Goal: Task Accomplishment & Management: Use online tool/utility

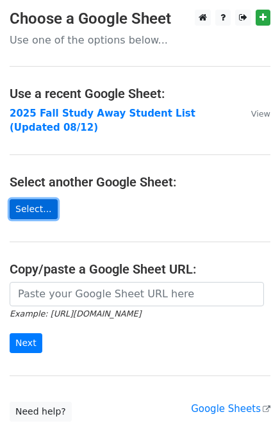
click at [46, 211] on link "Select..." at bounding box center [34, 209] width 48 height 20
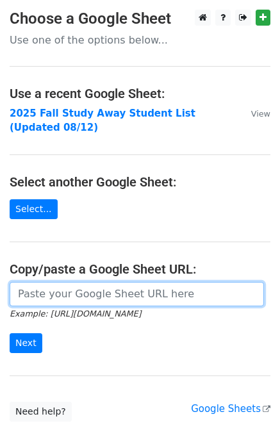
paste input "https://docs.google.com/spreadsheets/d/1k9B8j45X2etTFN7meNn_UYSfpwVD2NlhsiXcHzw…"
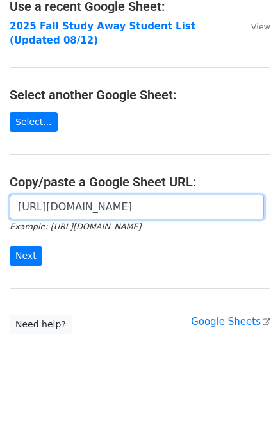
scroll to position [108, 0]
type input "https://docs.google.com/spreadsheets/d/1k9B8j45X2etTFN7meNn_UYSfpwVD2NlhsiXcHzw…"
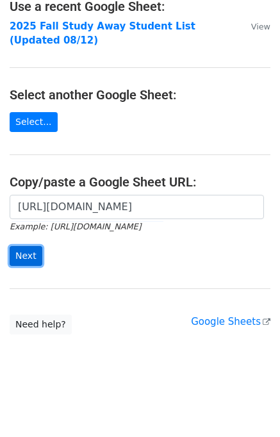
scroll to position [0, 0]
click at [37, 249] on input "Next" at bounding box center [26, 256] width 33 height 20
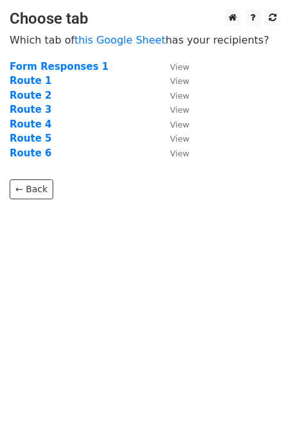
click at [51, 111] on td "Route 3" at bounding box center [83, 110] width 147 height 15
click at [43, 110] on strong "Route 3" at bounding box center [31, 110] width 42 height 12
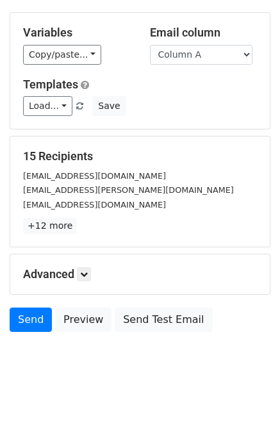
scroll to position [104, 0]
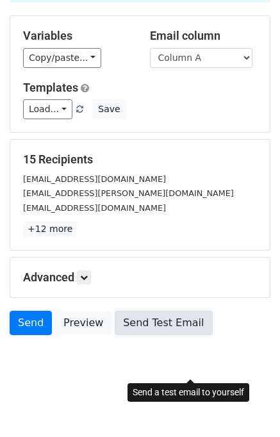
click at [183, 335] on link "Send Test Email" at bounding box center [163, 323] width 97 height 24
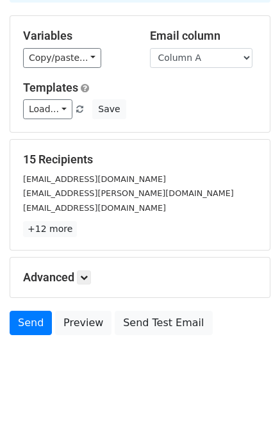
scroll to position [67, 0]
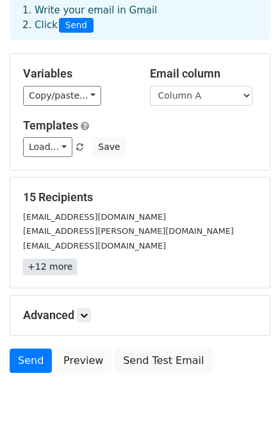
click at [45, 275] on link "+12 more" at bounding box center [50, 267] width 54 height 16
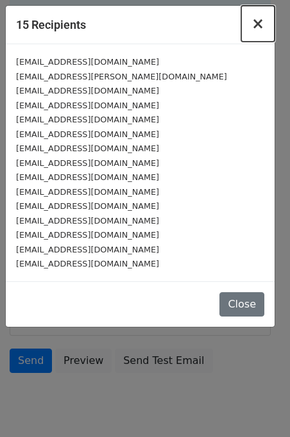
click at [258, 26] on span "×" at bounding box center [257, 24] width 13 height 18
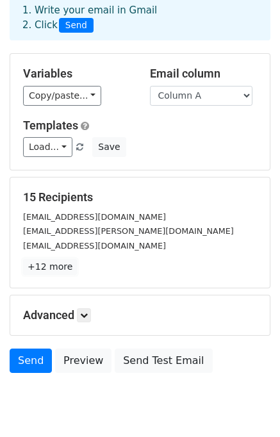
scroll to position [0, 0]
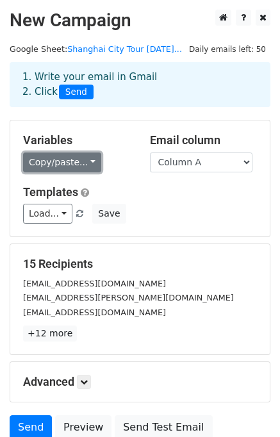
click at [101, 172] on link "Copy/paste..." at bounding box center [62, 163] width 78 height 20
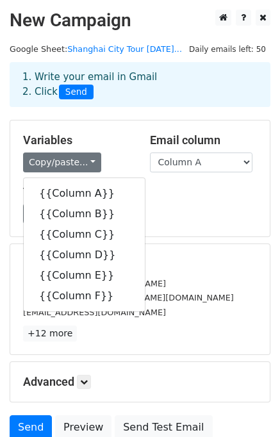
click at [213, 224] on div "Load... No templates saved Save" at bounding box center [139, 214] width 253 height 20
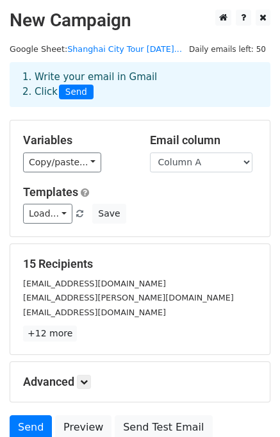
scroll to position [156, 0]
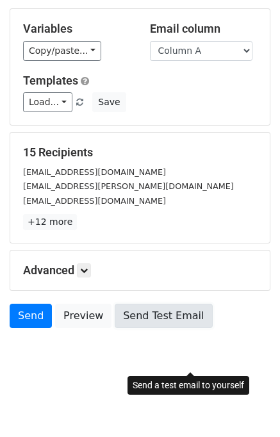
click at [162, 317] on link "Send Test Email" at bounding box center [163, 316] width 97 height 24
click at [189, 305] on link "Send Test Email" at bounding box center [163, 316] width 97 height 24
click at [194, 311] on link "Send Test Email" at bounding box center [163, 316] width 97 height 24
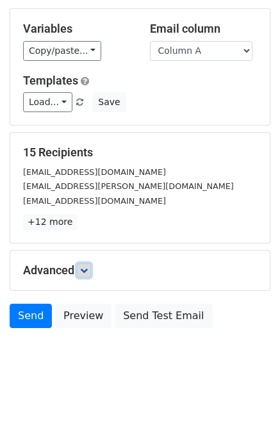
click at [84, 265] on link at bounding box center [84, 270] width 14 height 14
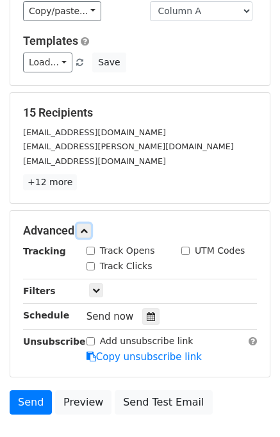
scroll to position [0, 0]
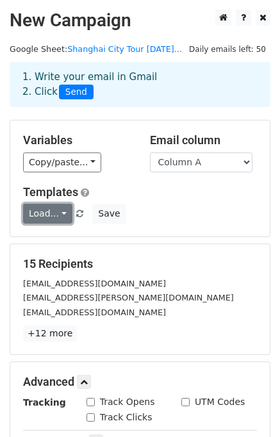
click at [72, 224] on link "Load..." at bounding box center [47, 214] width 49 height 20
click at [186, 224] on div "Load... No templates saved Save" at bounding box center [139, 214] width 253 height 20
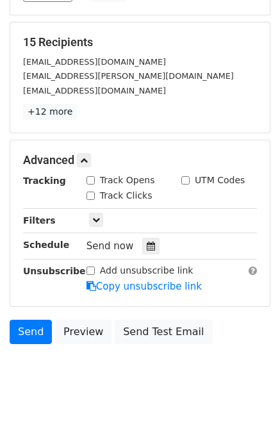
scroll to position [235, 0]
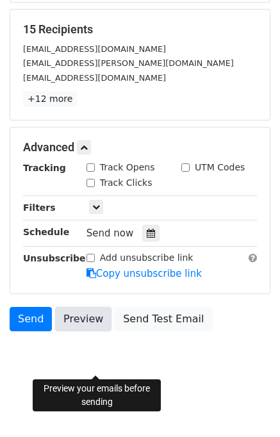
click at [95, 331] on link "Preview" at bounding box center [83, 319] width 56 height 24
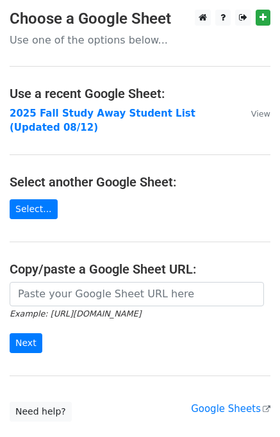
scroll to position [109, 0]
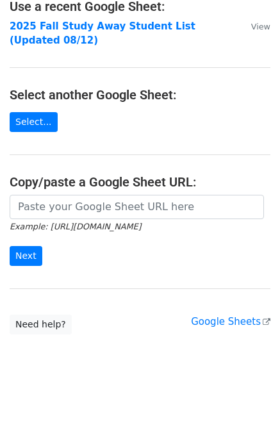
scroll to position [109, 0]
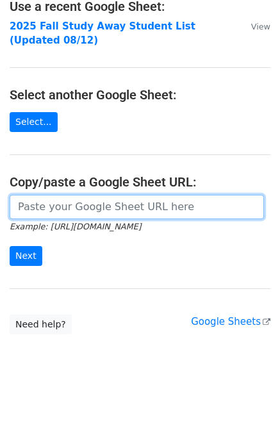
click at [44, 199] on input "url" at bounding box center [137, 207] width 254 height 24
paste input "https://docs.google.com/spreadsheets/d/1k9B8j45X2etTFN7meNn_UYSfpwVD2NlhsiXcHzw…"
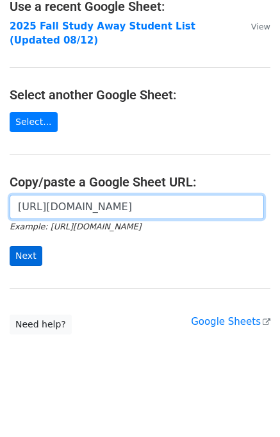
type input "https://docs.google.com/spreadsheets/d/1k9B8j45X2etTFN7meNn_UYSfpwVD2NlhsiXcHzw…"
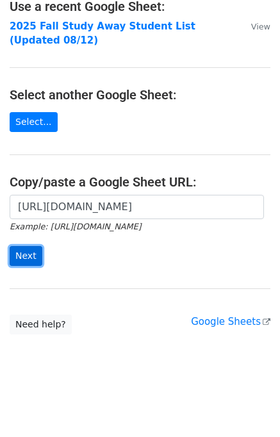
scroll to position [0, 0]
click at [22, 252] on input "Next" at bounding box center [26, 256] width 33 height 20
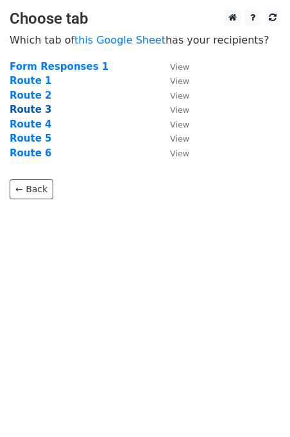
click at [38, 104] on strong "Route 3" at bounding box center [31, 110] width 42 height 12
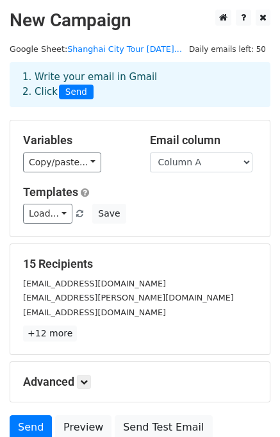
scroll to position [156, 0]
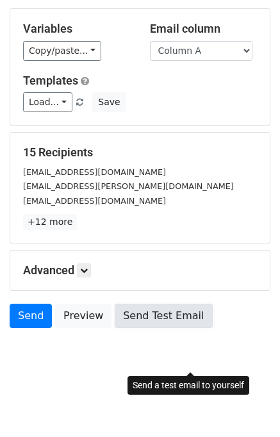
click at [154, 317] on link "Send Test Email" at bounding box center [163, 316] width 97 height 24
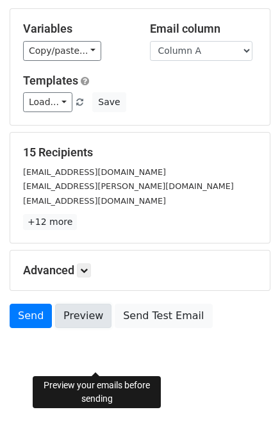
click at [99, 318] on link "Preview" at bounding box center [83, 316] width 56 height 24
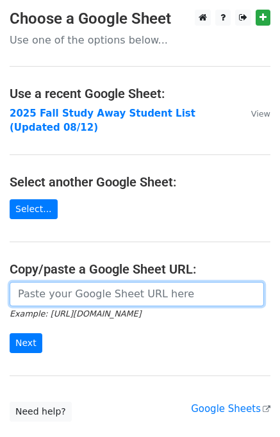
click at [17, 306] on input "url" at bounding box center [137, 294] width 254 height 24
paste input "[URL][DOMAIN_NAME]"
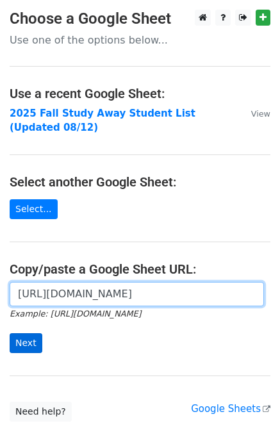
type input "[URL][DOMAIN_NAME]"
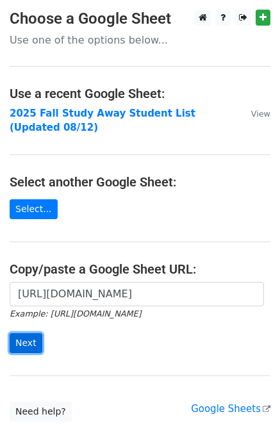
scroll to position [0, 0]
click at [34, 353] on input "Next" at bounding box center [26, 343] width 33 height 20
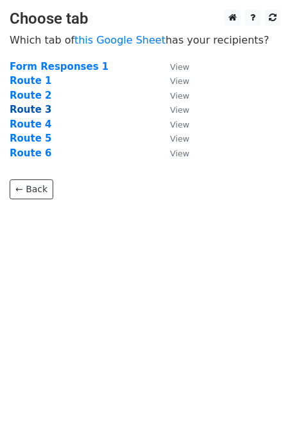
click at [33, 109] on strong "Route 3" at bounding box center [31, 110] width 42 height 12
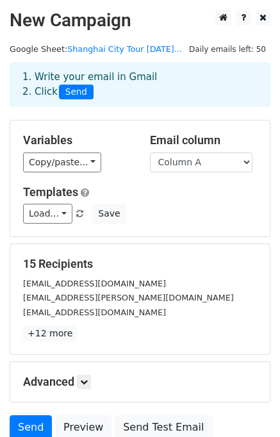
scroll to position [156, 0]
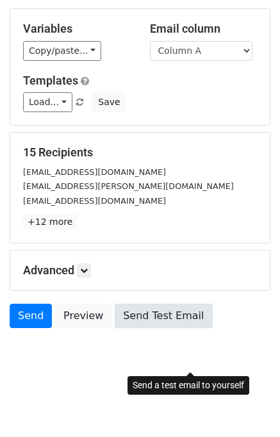
click at [185, 307] on link "Send Test Email" at bounding box center [163, 316] width 97 height 24
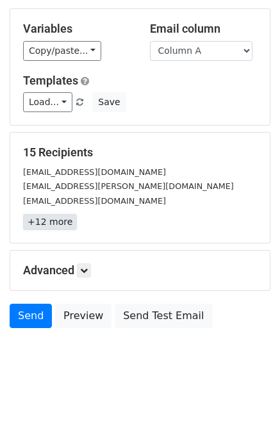
click at [56, 214] on link "+12 more" at bounding box center [50, 222] width 54 height 16
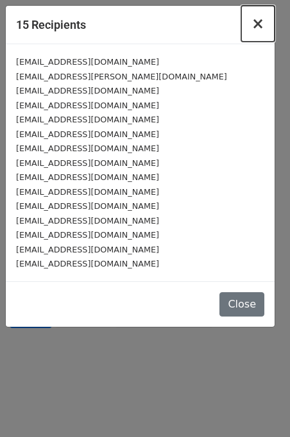
click at [251, 33] on span "×" at bounding box center [257, 24] width 13 height 18
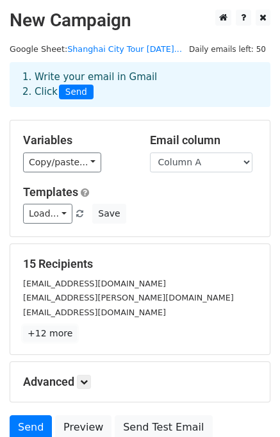
scroll to position [156, 0]
